Goal: Information Seeking & Learning: Learn about a topic

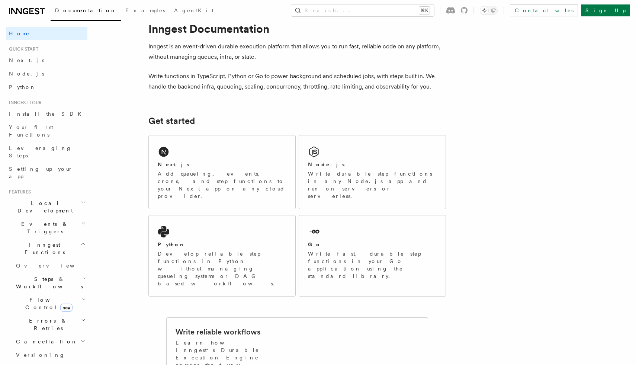
scroll to position [29, 0]
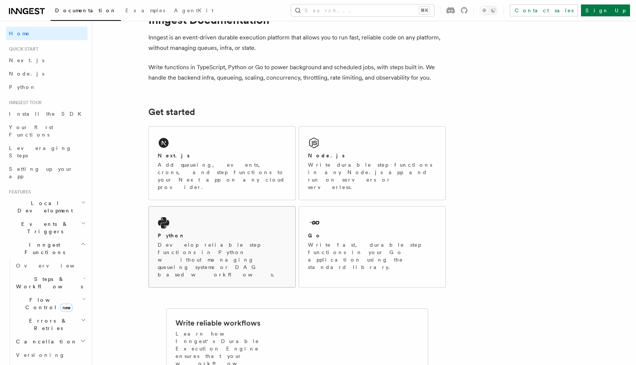
click at [223, 232] on div "Python" at bounding box center [222, 236] width 129 height 8
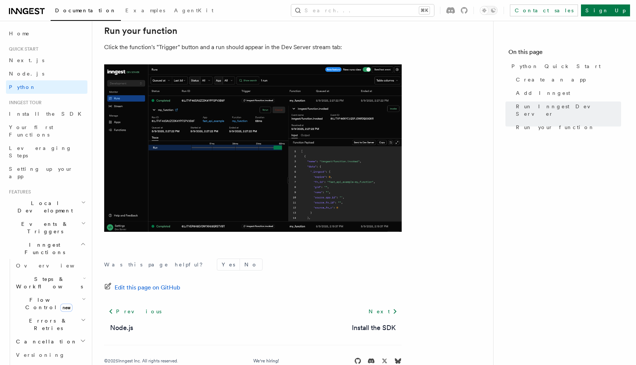
scroll to position [1515, 0]
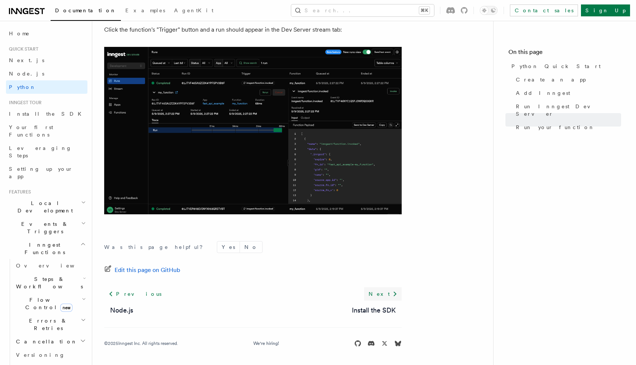
click at [384, 293] on link "Next" at bounding box center [383, 293] width 38 height 13
click at [23, 87] on span "Python" at bounding box center [22, 87] width 27 height 6
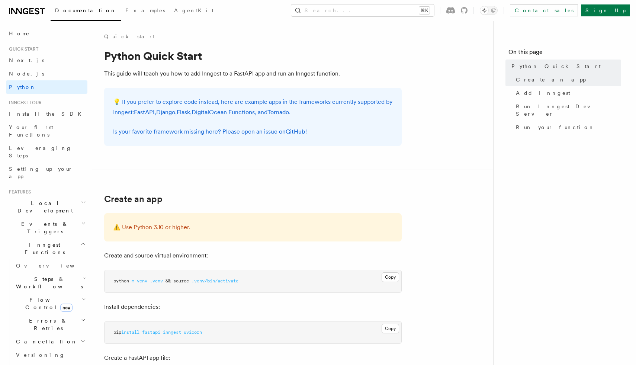
click at [46, 275] on span "Steps & Workflows" at bounding box center [48, 282] width 70 height 15
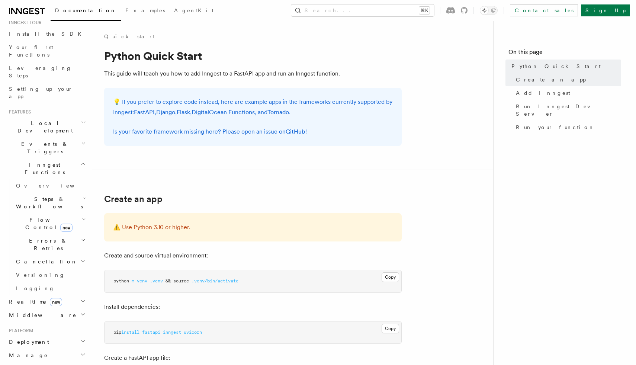
scroll to position [81, 0]
click at [41, 214] on span "Flow Control new" at bounding box center [47, 221] width 69 height 15
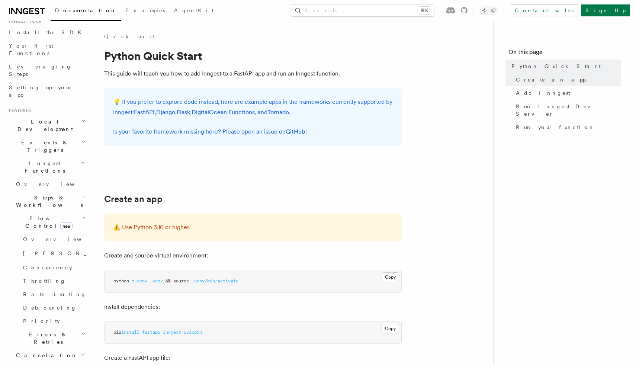
click at [41, 214] on span "Flow Control new" at bounding box center [47, 221] width 69 height 15
click at [35, 236] on span "Overview" at bounding box center [61, 239] width 77 height 6
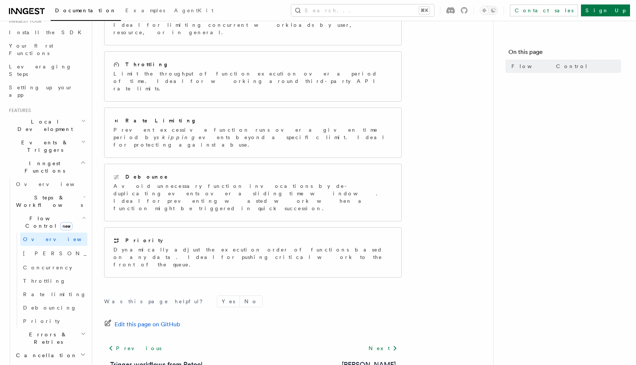
scroll to position [148, 0]
click at [380, 357] on link "[PERSON_NAME]" at bounding box center [369, 362] width 54 height 10
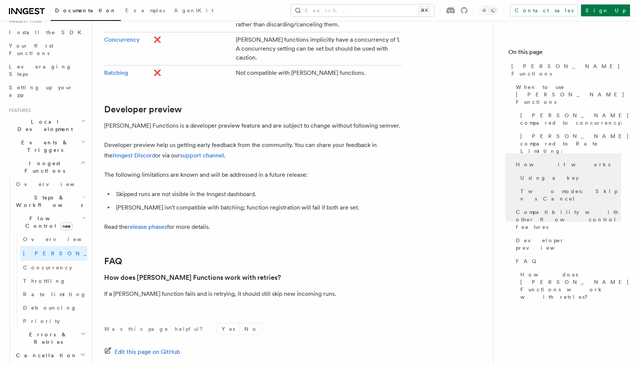
scroll to position [1439, 0]
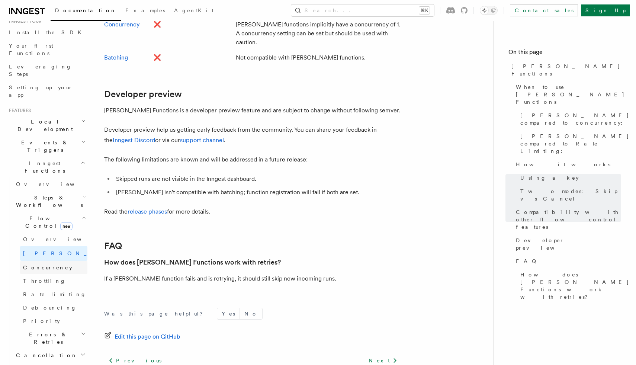
click at [51, 264] on span "Concurrency" at bounding box center [47, 267] width 49 height 6
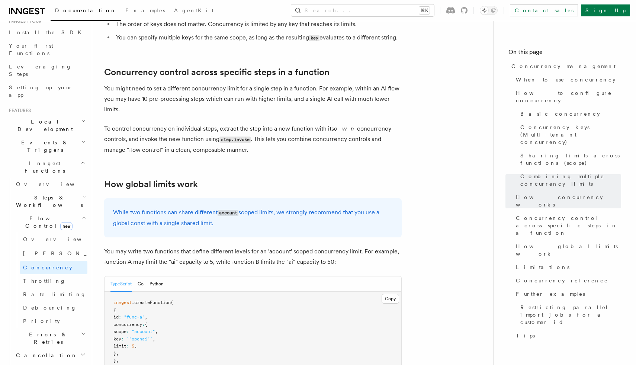
scroll to position [1803, 0]
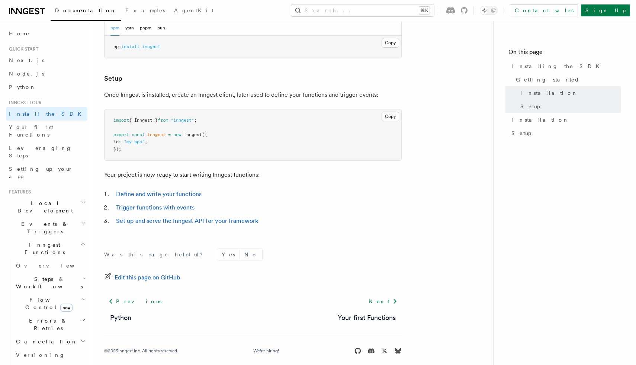
scroll to position [247, 0]
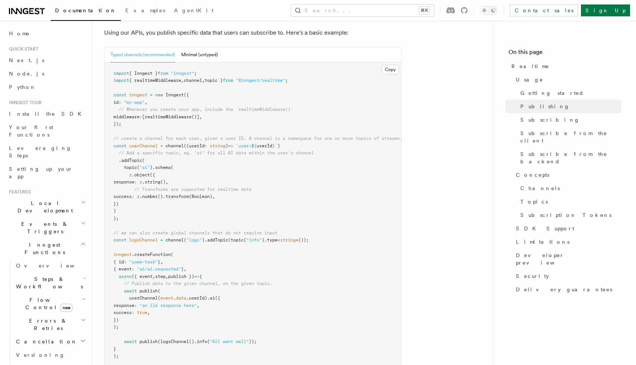
scroll to position [487, 0]
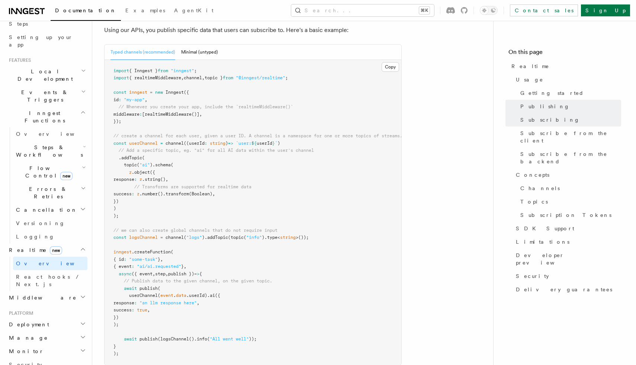
scroll to position [163, 0]
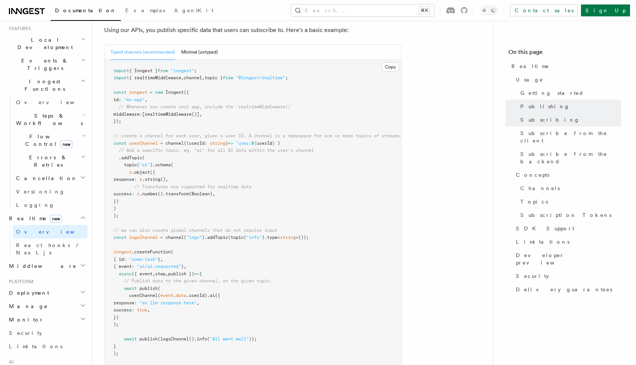
click at [37, 259] on h2 "Middleware" at bounding box center [46, 265] width 81 height 13
click at [33, 276] on span "Overview" at bounding box center [54, 279] width 77 height 6
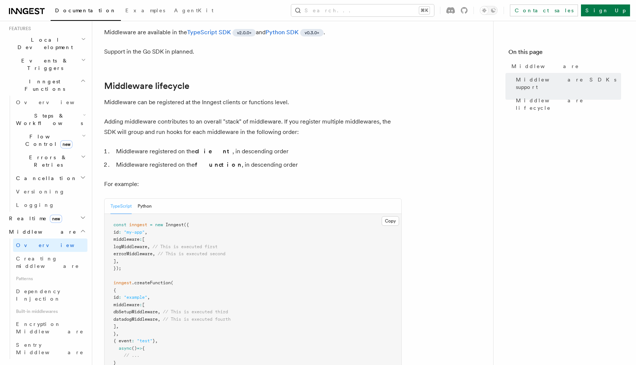
scroll to position [251, 0]
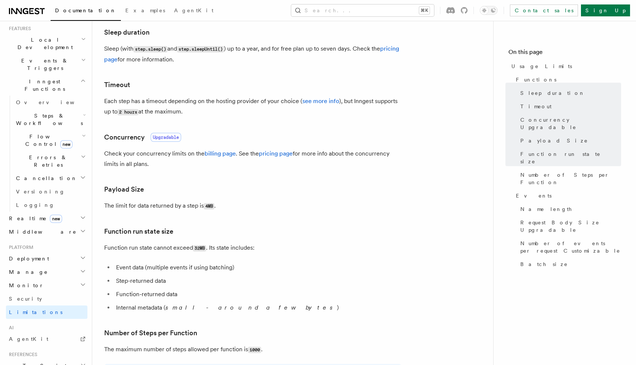
scroll to position [159, 0]
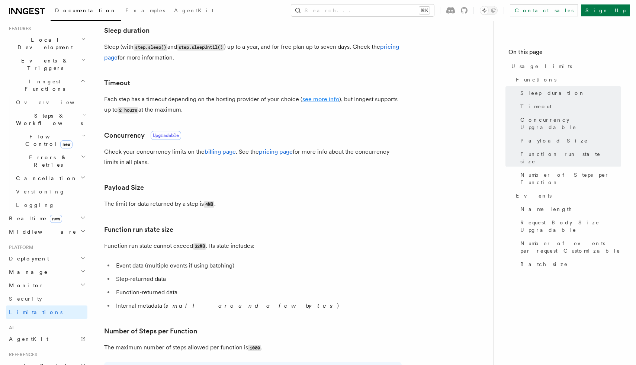
click at [307, 100] on link "see more info" at bounding box center [320, 99] width 37 height 7
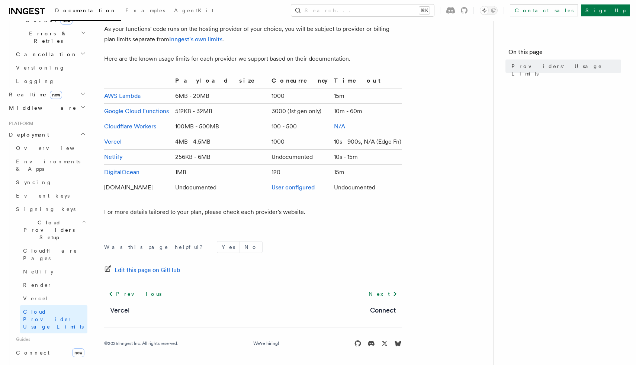
scroll to position [289, 0]
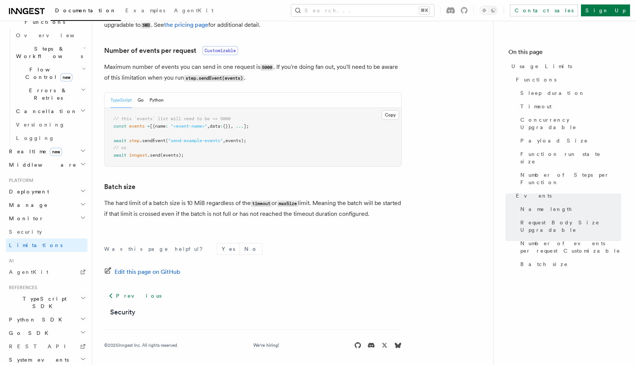
scroll to position [690, 0]
